Goal: Check status: Check status

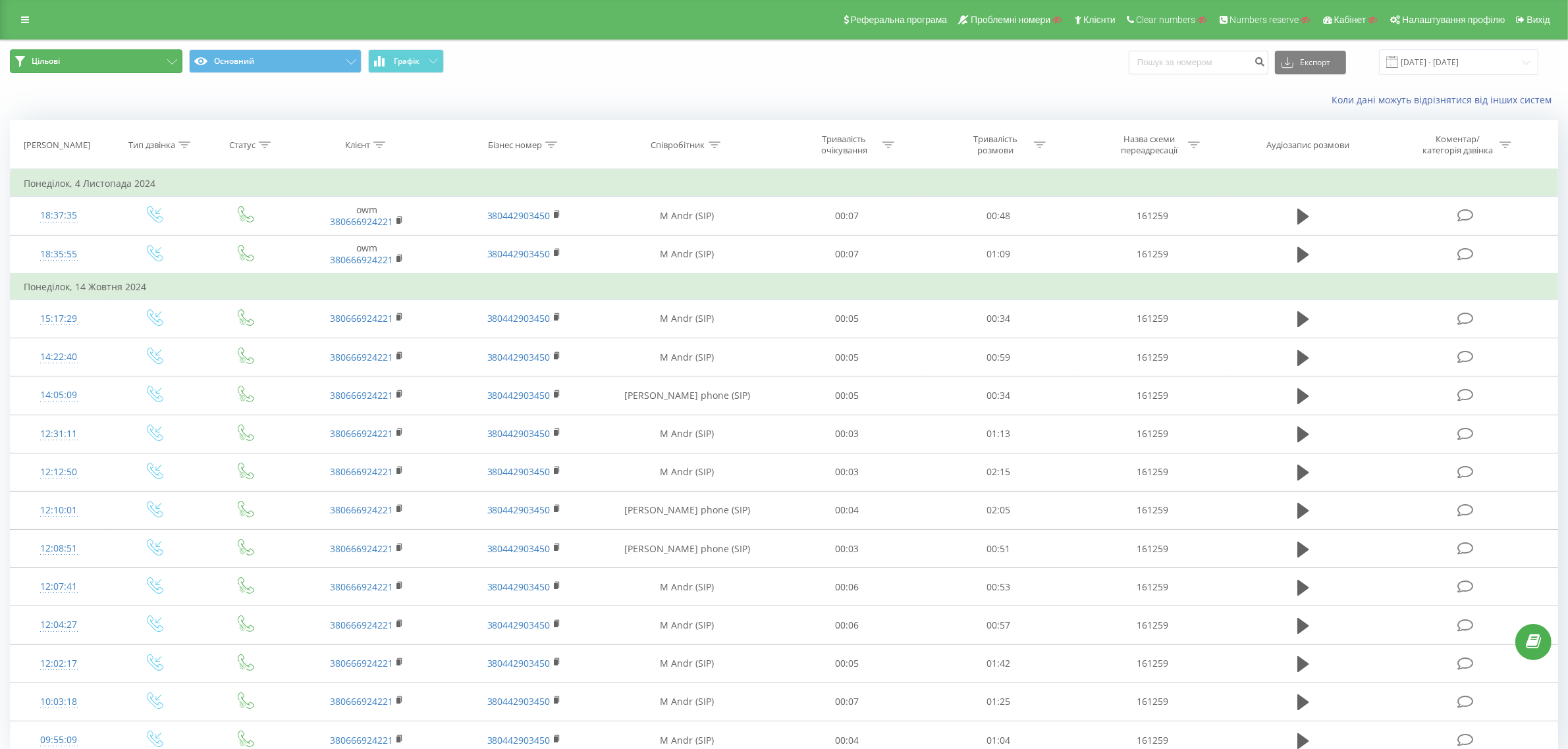
click at [128, 63] on button "Цільові" at bounding box center [96, 61] width 172 height 24
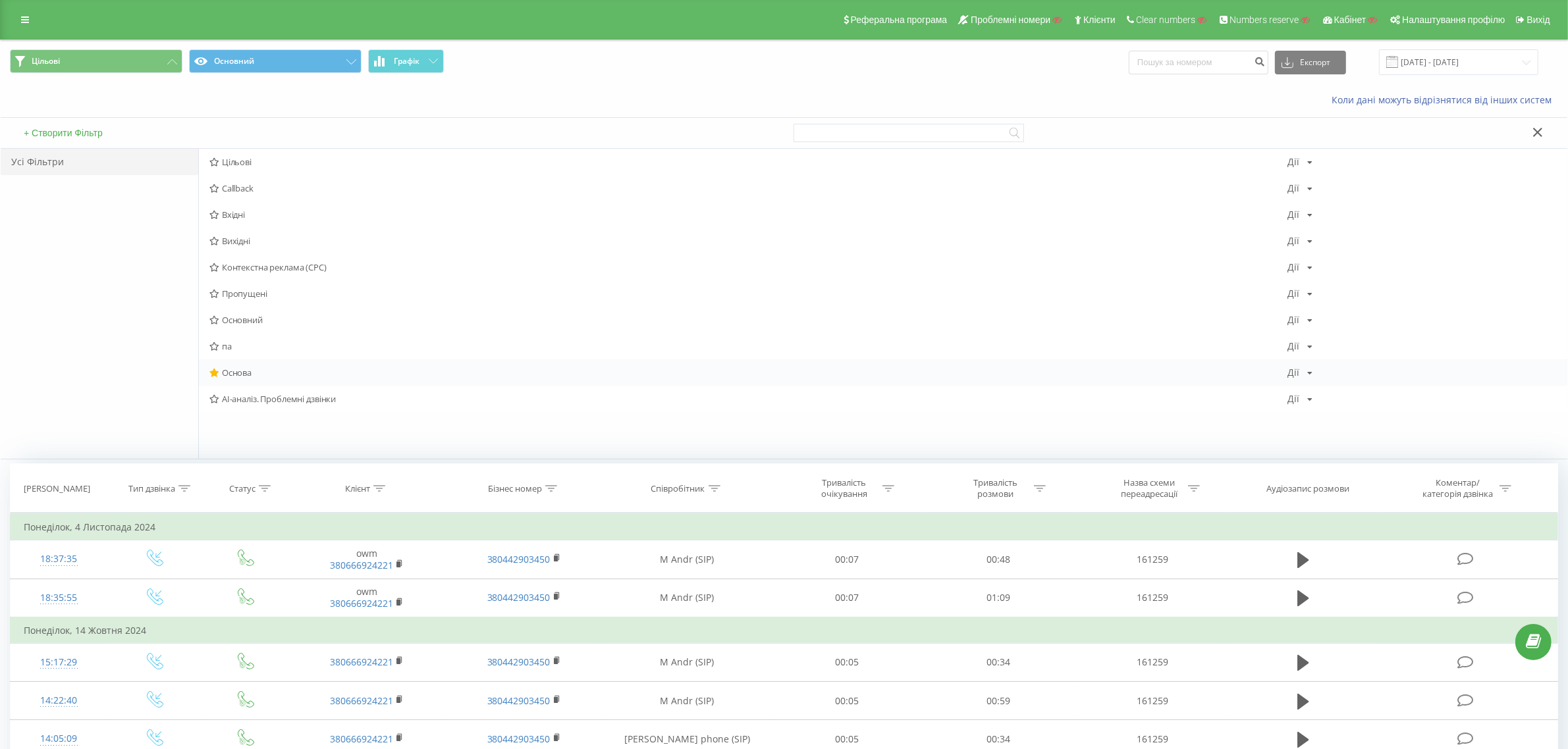
click at [240, 368] on span "Основа" at bounding box center [748, 372] width 1078 height 9
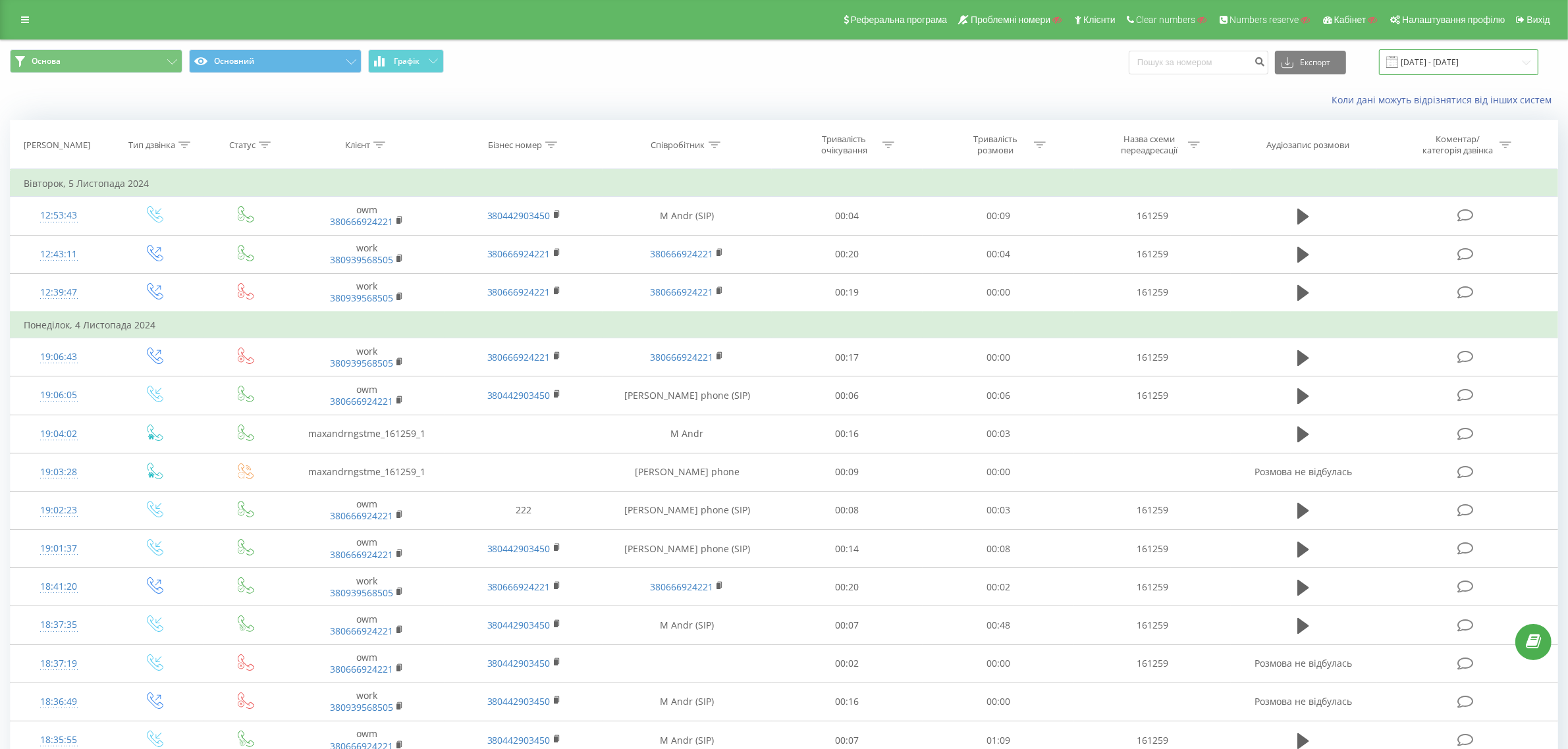
click at [1439, 65] on input "12.10.2024 - 12.11.2024" at bounding box center [1458, 62] width 160 height 26
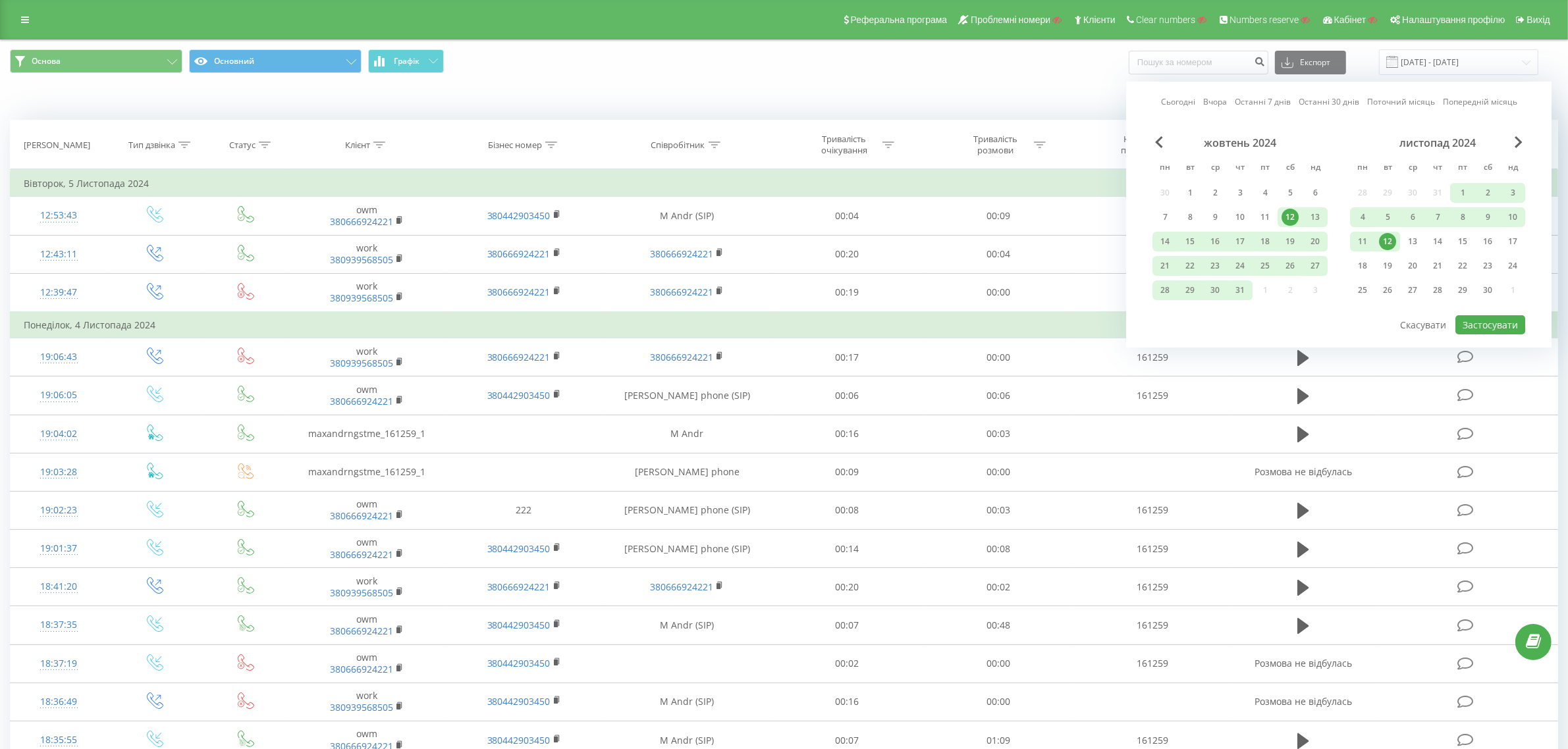
click at [1187, 103] on link "Сьогодні" at bounding box center [1177, 101] width 34 height 12
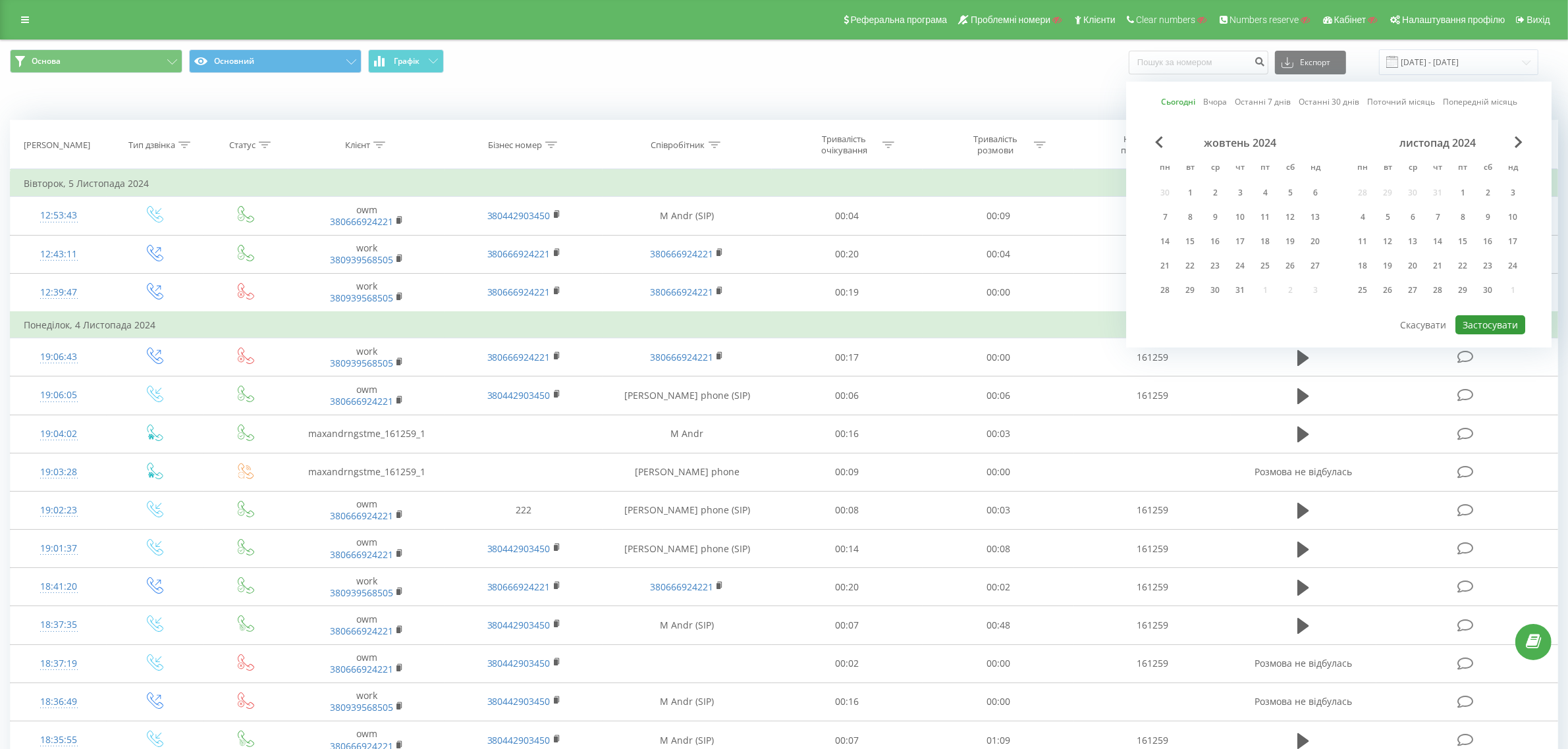
click at [1489, 320] on button "Застосувати" at bounding box center [1489, 324] width 70 height 19
type input "19.08.2025 - 19.08.2025"
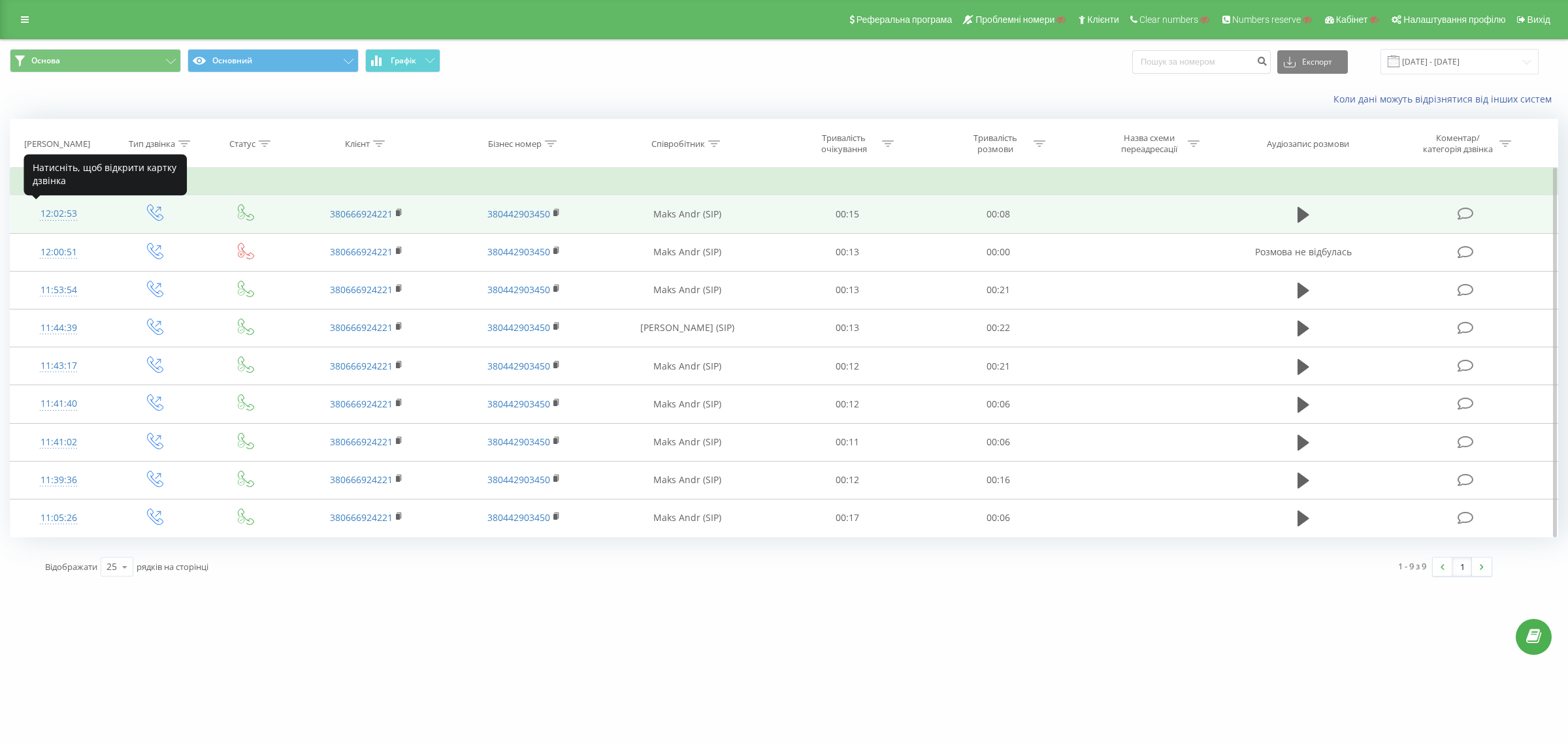
click at [47, 213] on div "12:02:53" at bounding box center [59, 213] width 71 height 25
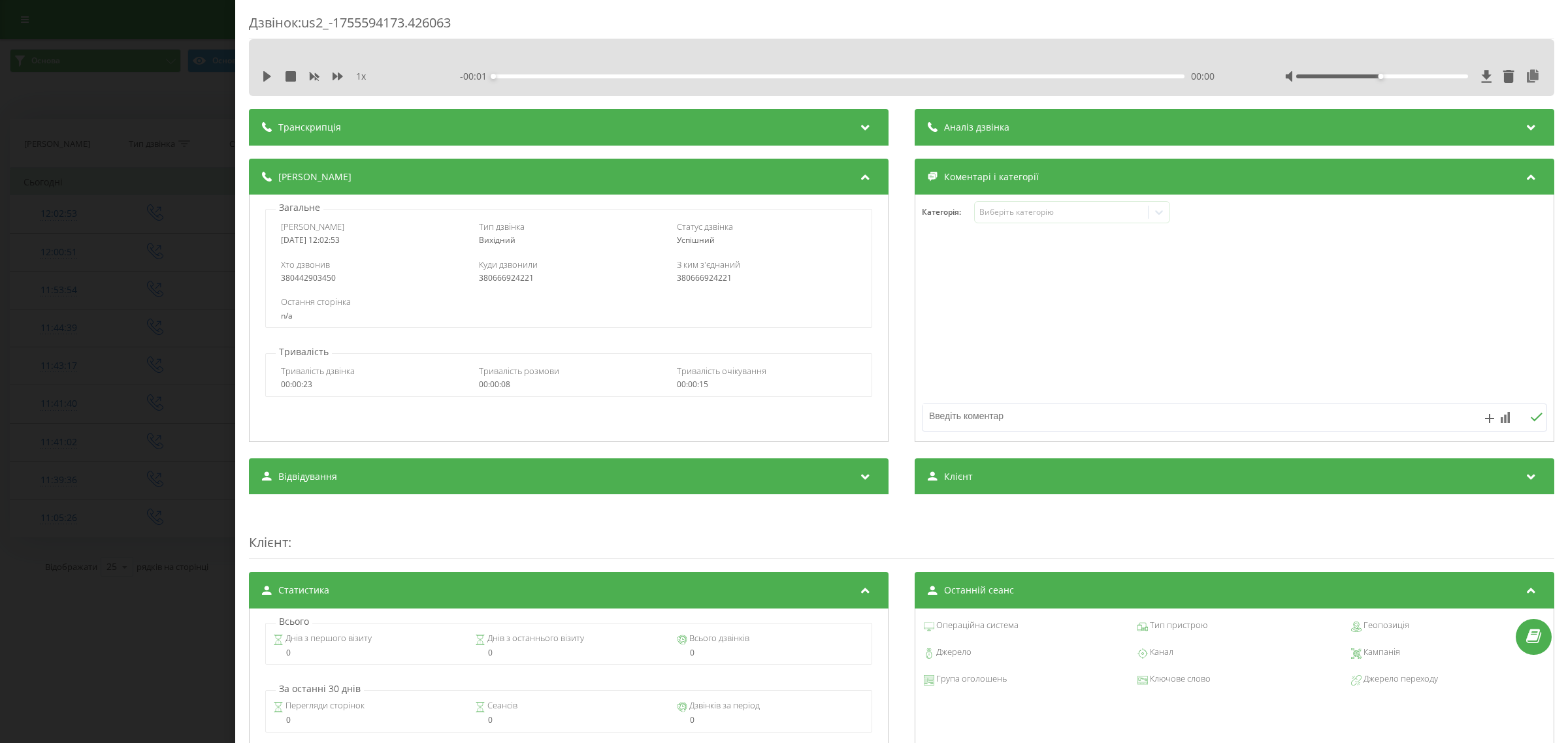
click at [128, 220] on div "Дзвінок : us2_-1755594173.426063 1 x - 00:01 00:00 00:00 Транскрипція Для AI-ан…" at bounding box center [784, 371] width 1568 height 743
